Goal: Find specific page/section: Find specific page/section

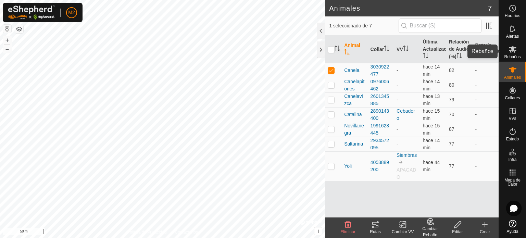
click at [515, 53] on es-mob-svg-icon at bounding box center [513, 49] width 12 height 11
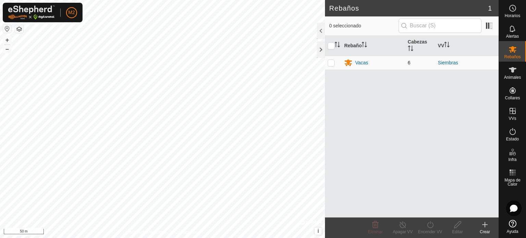
click at [332, 61] on p-checkbox at bounding box center [331, 62] width 7 height 5
checkbox input "true"
click at [443, 61] on link "Siembras" at bounding box center [448, 62] width 20 height 5
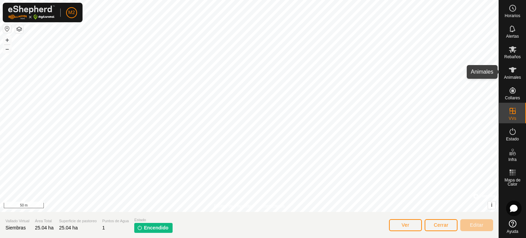
click at [507, 67] on es-animals-svg-icon at bounding box center [513, 69] width 12 height 11
